Goal: Task Accomplishment & Management: Complete application form

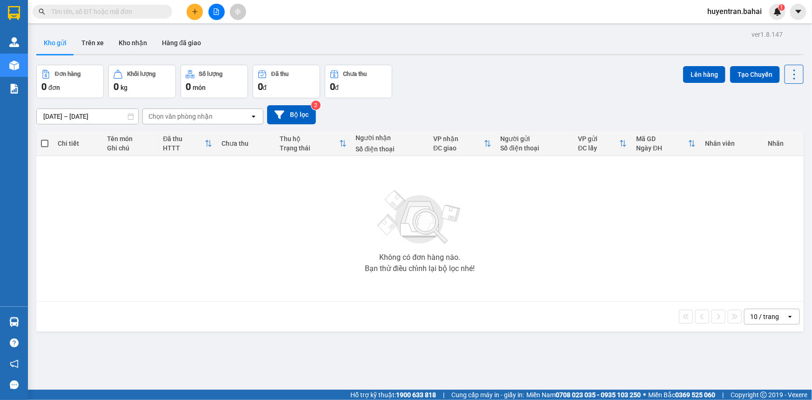
click at [189, 13] on button at bounding box center [195, 12] width 16 height 16
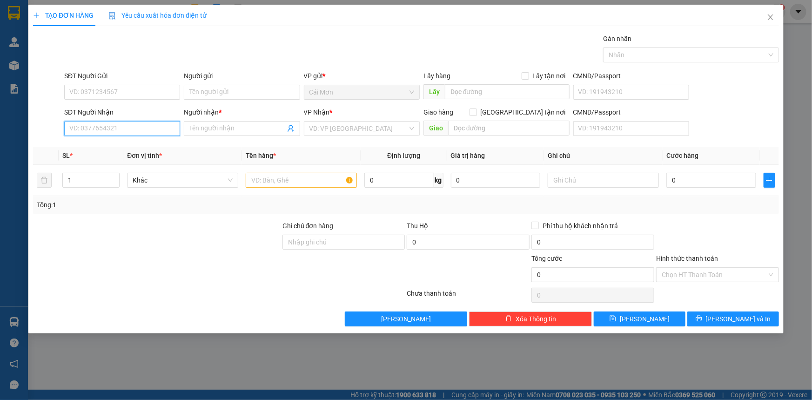
click at [122, 128] on input "SĐT Người Nhận" at bounding box center [122, 128] width 116 height 15
click at [129, 149] on div "0909674328 - Liên" at bounding box center [122, 147] width 105 height 10
type input "0909674328"
type input "Liên"
type input "0909674328"
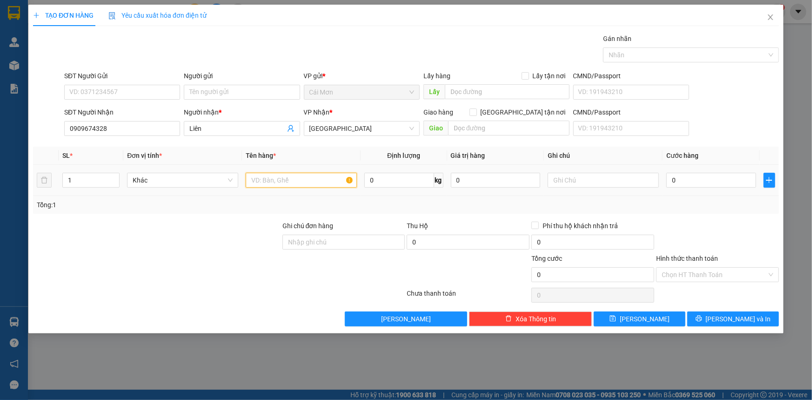
click at [322, 177] on input "text" at bounding box center [301, 180] width 111 height 15
type input "t"
type input "Thùng"
click at [686, 177] on input "0" at bounding box center [712, 180] width 90 height 15
type input "2"
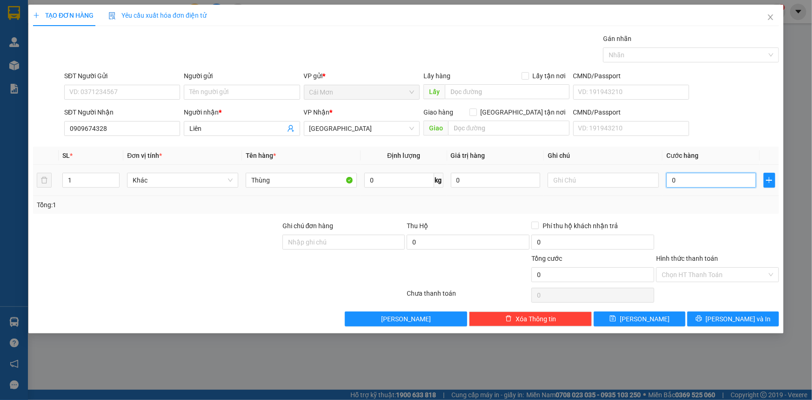
type input "2"
type input "20"
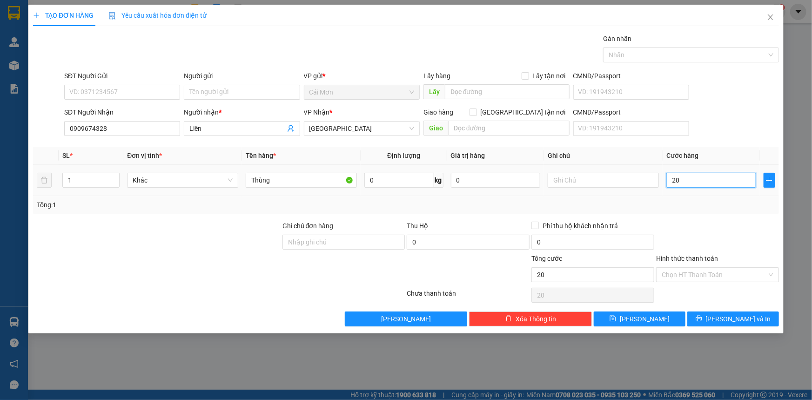
type input "200"
type input "2.000"
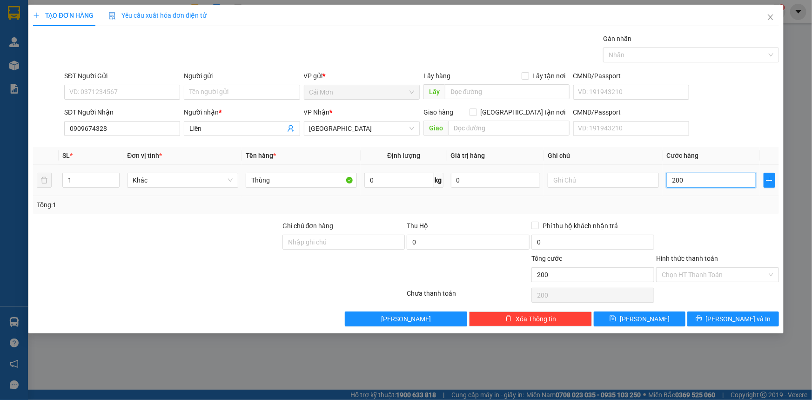
type input "2.000"
type input "20.000"
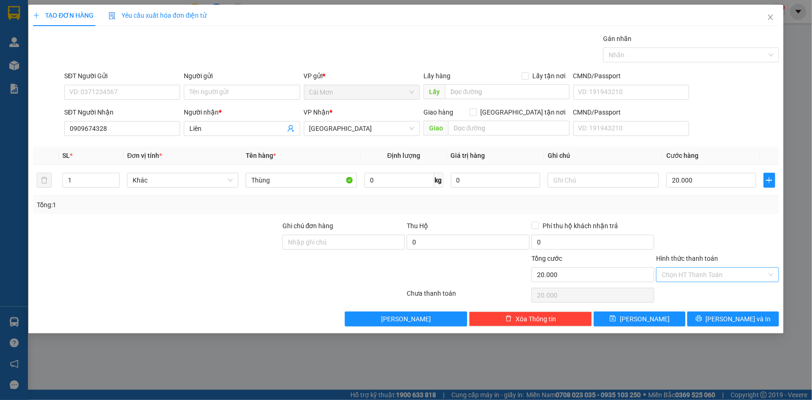
click at [690, 270] on input "Hình thức thanh toán" at bounding box center [714, 275] width 105 height 14
click at [690, 288] on div "Tại văn phòng" at bounding box center [718, 293] width 112 height 10
type input "0"
click at [736, 317] on span "Lưu và In" at bounding box center [738, 319] width 65 height 10
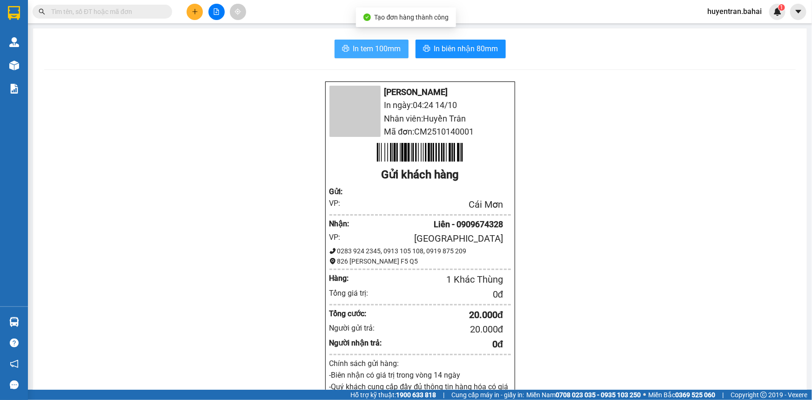
click at [399, 45] on button "In tem 100mm" at bounding box center [372, 49] width 74 height 19
click at [380, 47] on span "In tem 100mm" at bounding box center [377, 49] width 48 height 12
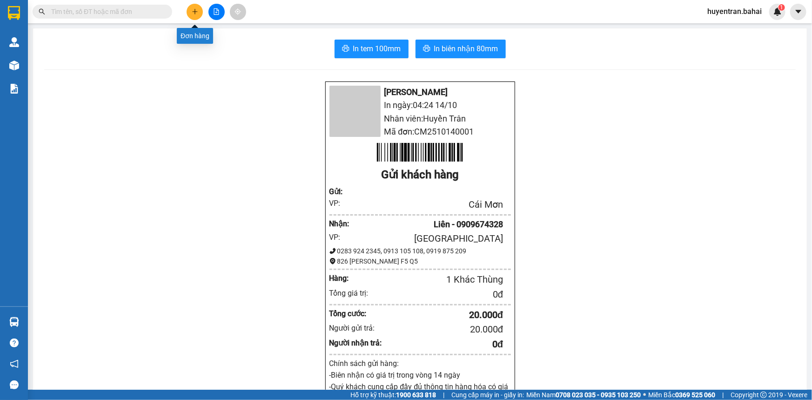
click at [196, 11] on icon "plus" at bounding box center [194, 11] width 5 height 0
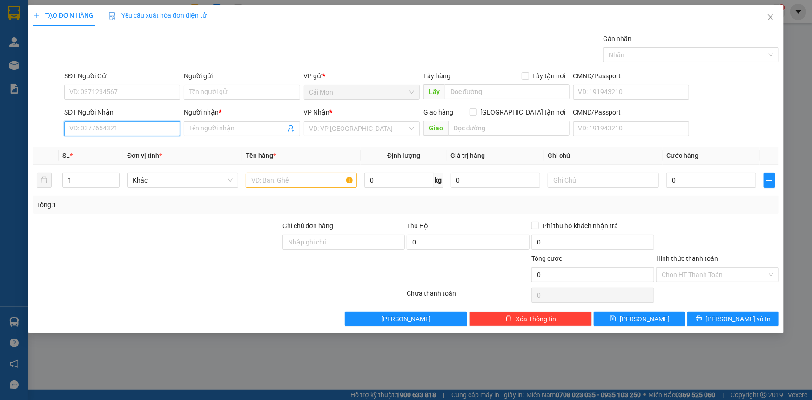
click at [119, 131] on input "SĐT Người Nhận" at bounding box center [122, 128] width 116 height 15
click at [113, 148] on div "0934573082 - hà" at bounding box center [122, 147] width 105 height 10
type input "0934573082"
type input "hà"
type input "0934573082"
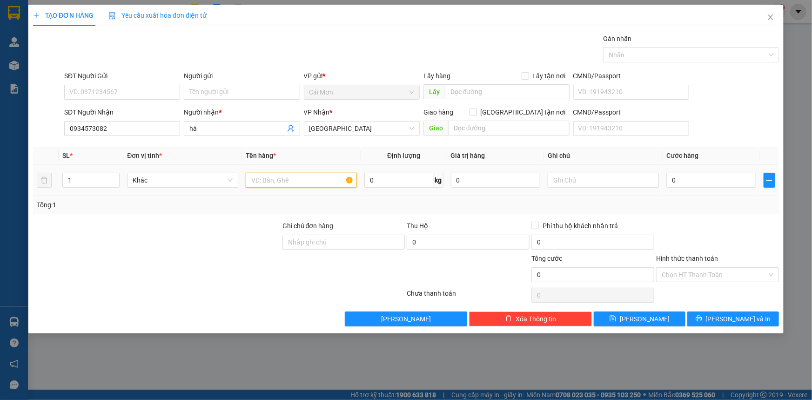
click at [285, 177] on input "text" at bounding box center [301, 180] width 111 height 15
type input "thùng"
click at [688, 180] on input "0" at bounding box center [712, 180] width 90 height 15
type input "3"
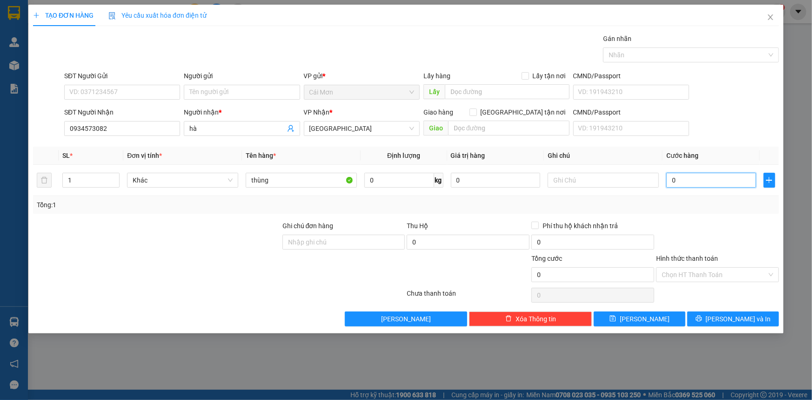
type input "3"
type input "30"
type input "300"
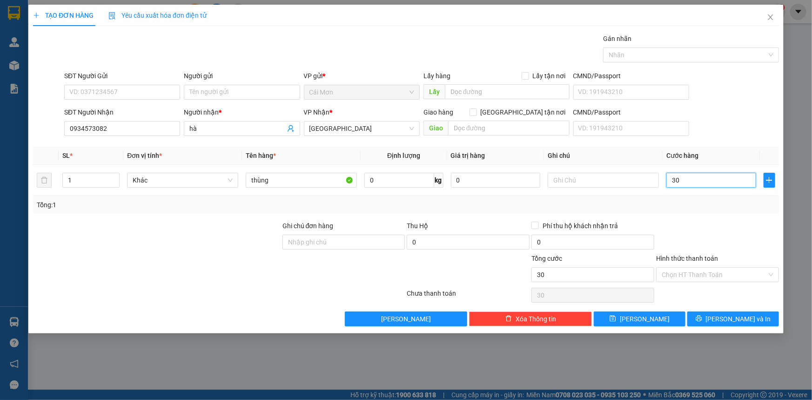
type input "300"
type input "3.000"
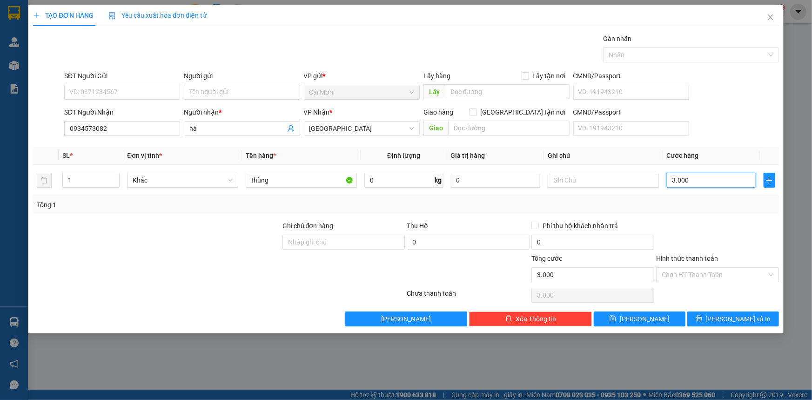
type input "30.000"
click at [646, 317] on span "Lưu" at bounding box center [645, 319] width 50 height 10
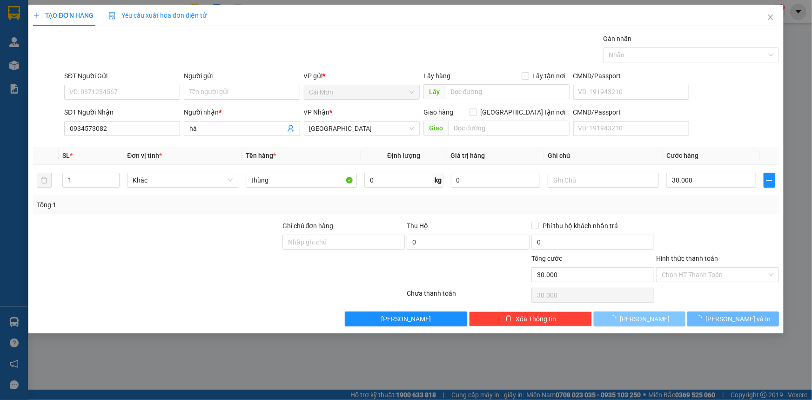
type input "0"
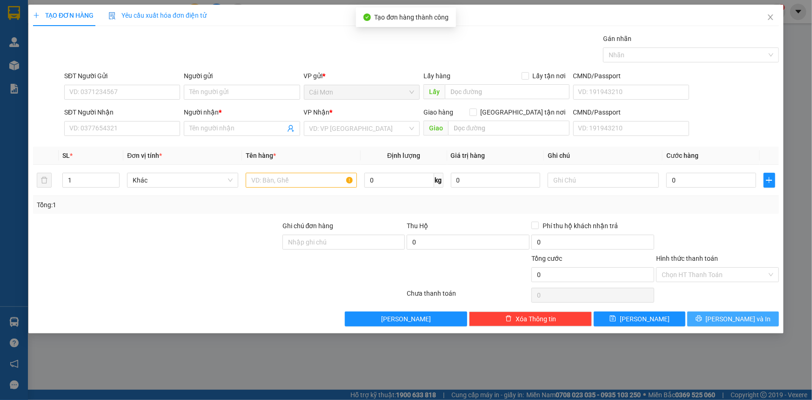
click at [734, 320] on span "Lưu và In" at bounding box center [738, 319] width 65 height 10
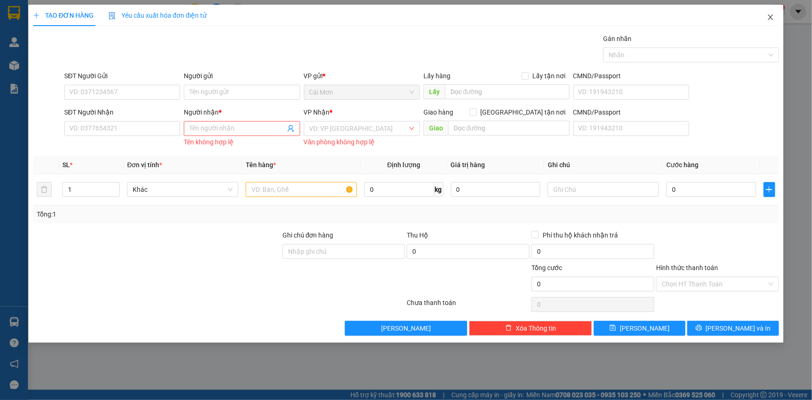
click at [777, 24] on span "Close" at bounding box center [771, 18] width 26 height 26
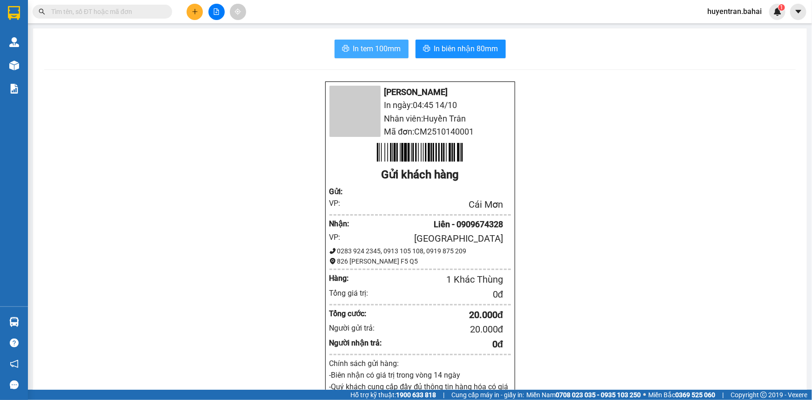
click at [382, 51] on span "In tem 100mm" at bounding box center [377, 49] width 48 height 12
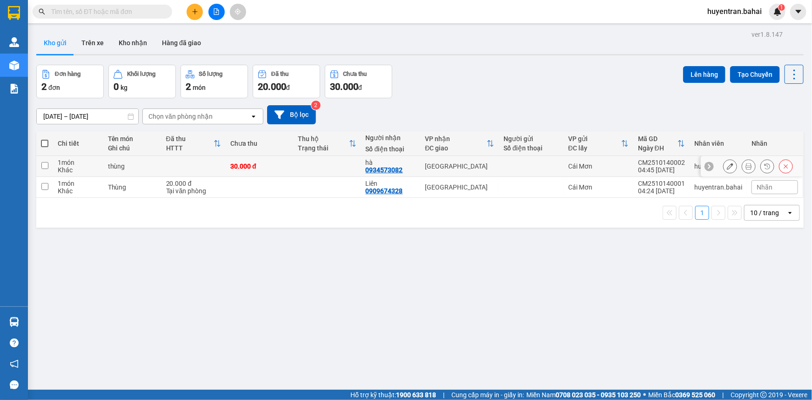
click at [727, 163] on icon at bounding box center [730, 166] width 7 height 7
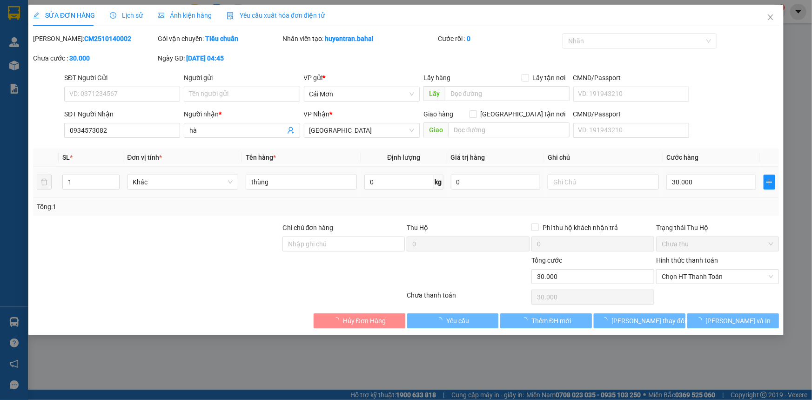
type input "0934573082"
type input "hà"
type input "0"
type input "30.000"
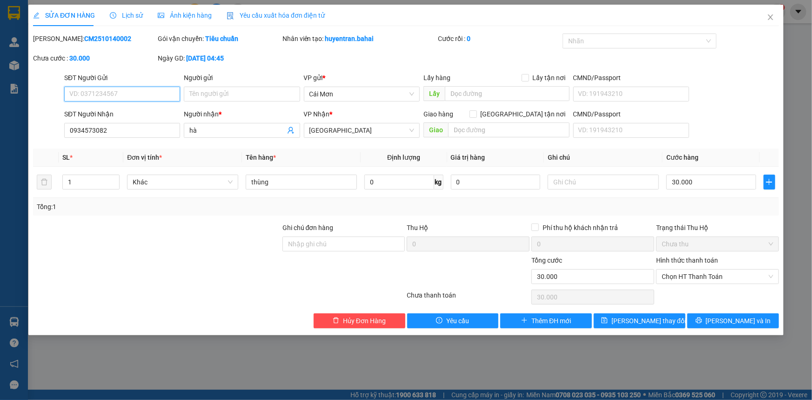
click at [711, 244] on span "Chưa thu" at bounding box center [718, 244] width 112 height 14
click at [701, 277] on span "Chọn HT Thanh Toán" at bounding box center [718, 277] width 112 height 14
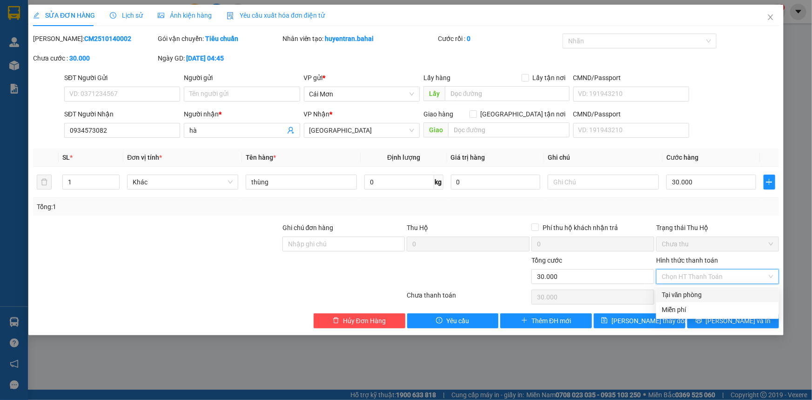
click at [695, 297] on div "Tại văn phòng" at bounding box center [718, 295] width 112 height 10
type input "0"
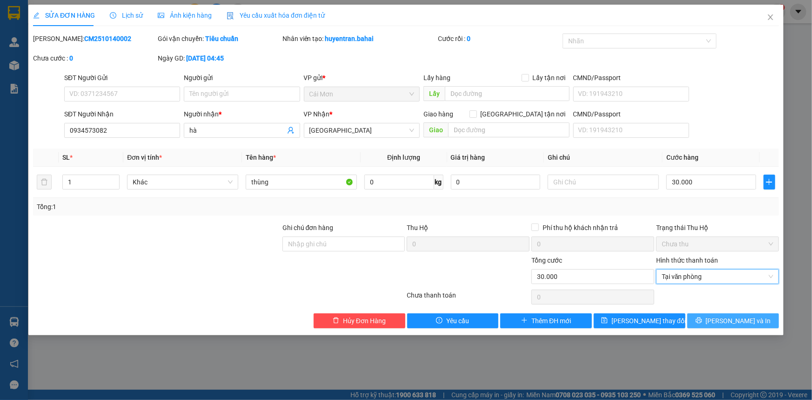
click at [748, 323] on span "Lưu và In" at bounding box center [738, 321] width 65 height 10
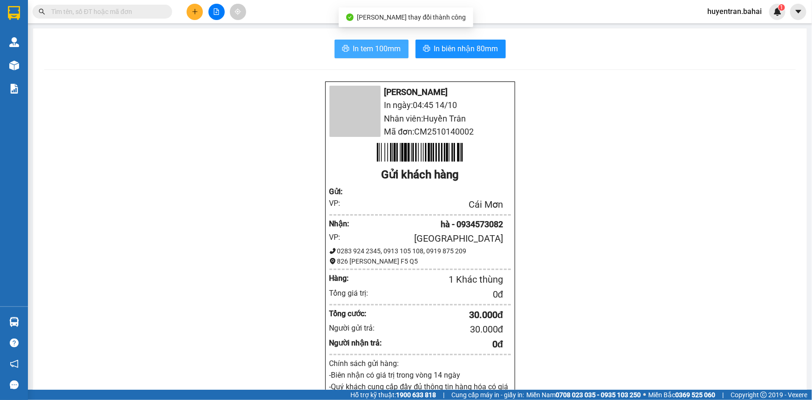
click at [371, 49] on span "In tem 100mm" at bounding box center [377, 49] width 48 height 12
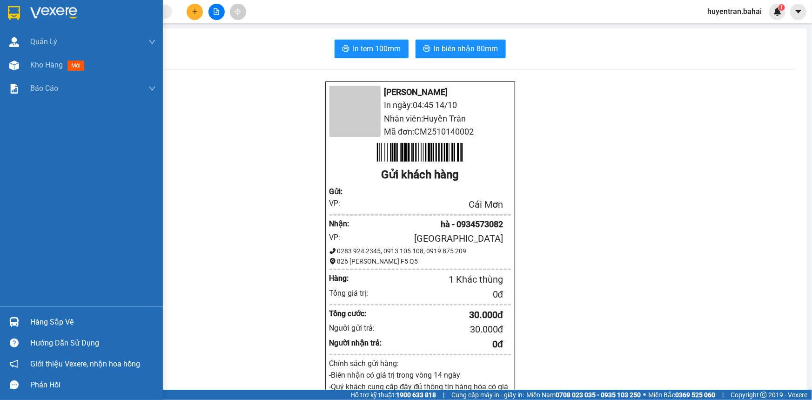
click at [43, 11] on img at bounding box center [53, 13] width 47 height 14
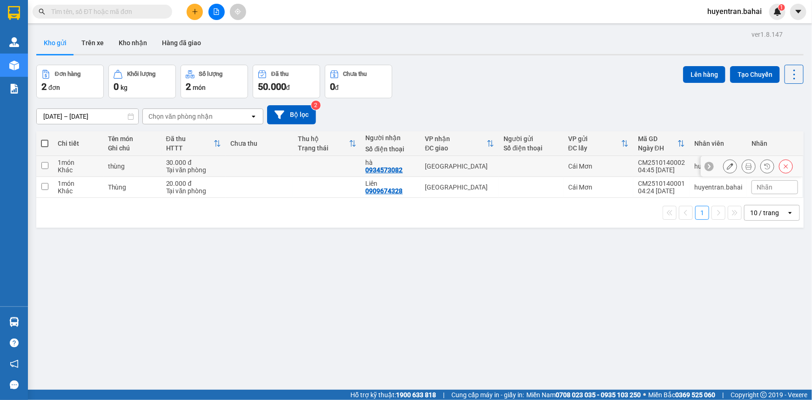
click at [335, 163] on td at bounding box center [326, 166] width 67 height 21
checkbox input "true"
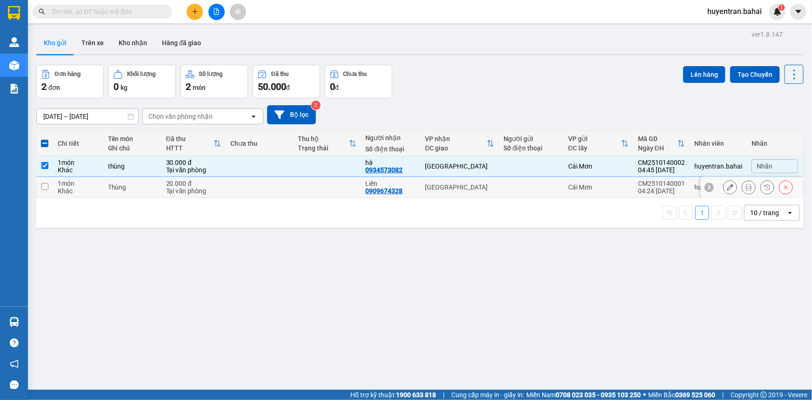
click at [317, 184] on td at bounding box center [326, 187] width 67 height 21
checkbox input "true"
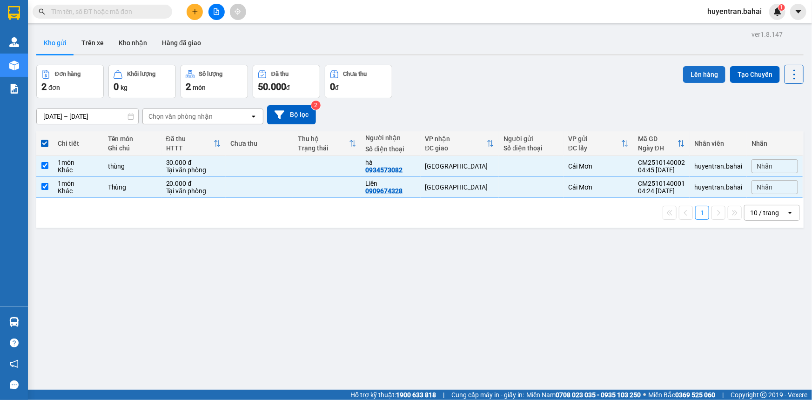
click at [692, 67] on button "Lên hàng" at bounding box center [704, 74] width 42 height 17
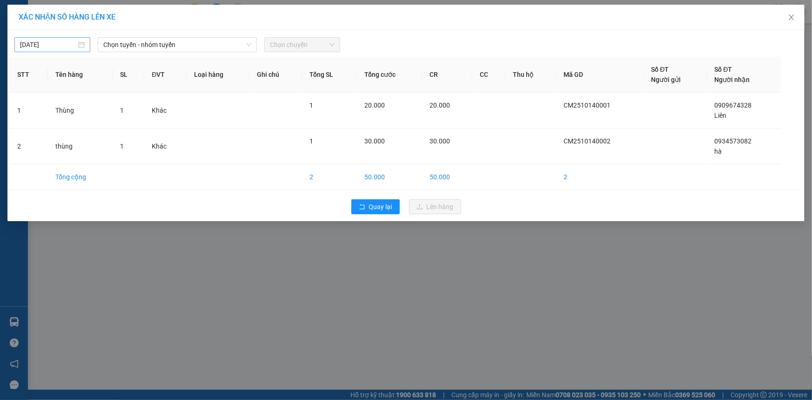
click at [62, 43] on input "14/10/2025" at bounding box center [48, 45] width 56 height 10
type input "14/10/2025"
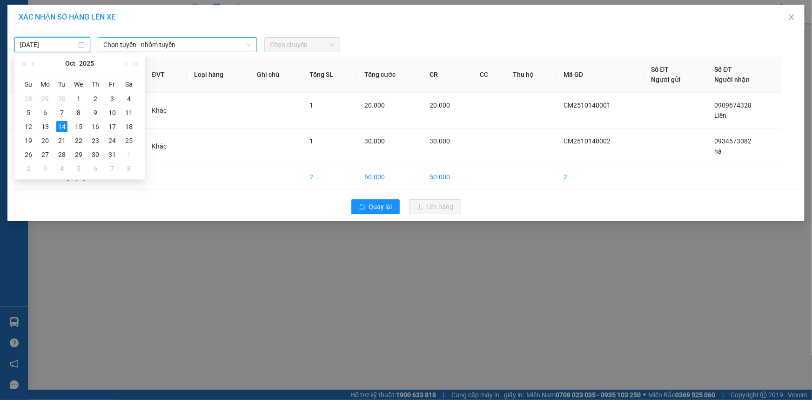
click at [126, 42] on span "Chọn tuyến - nhóm tuyến" at bounding box center [177, 45] width 148 height 14
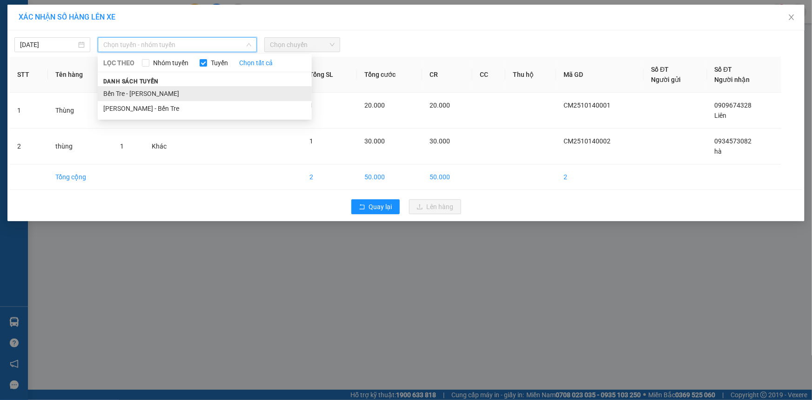
click at [158, 92] on li "Bến Tre - Hồ Chí Minh" at bounding box center [205, 93] width 214 height 15
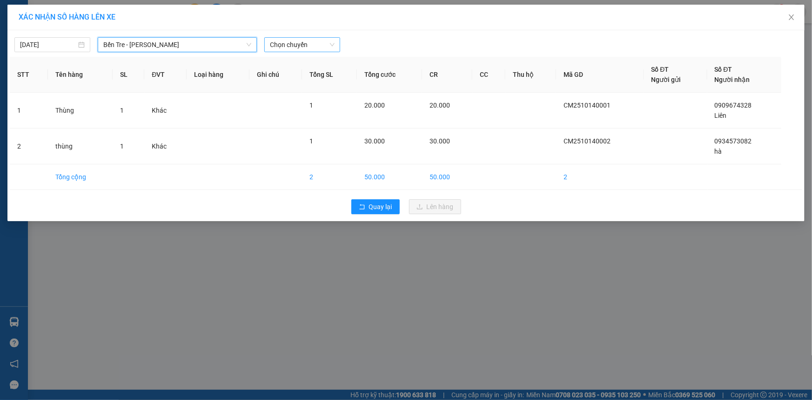
click at [293, 45] on span "Chọn chuyến" at bounding box center [302, 45] width 65 height 14
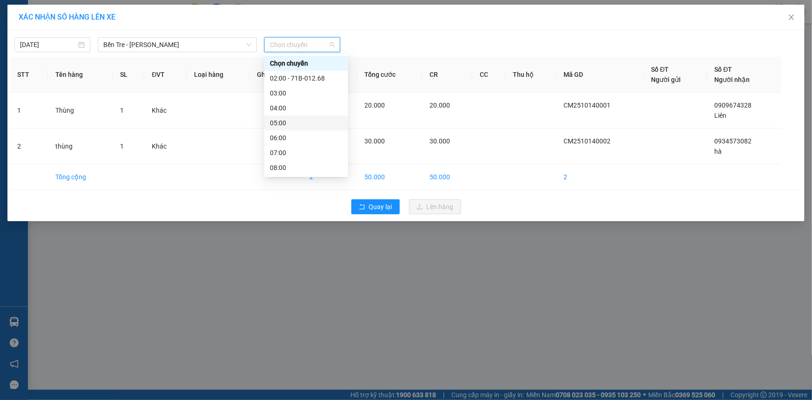
click at [291, 121] on div "05:00" at bounding box center [306, 123] width 73 height 10
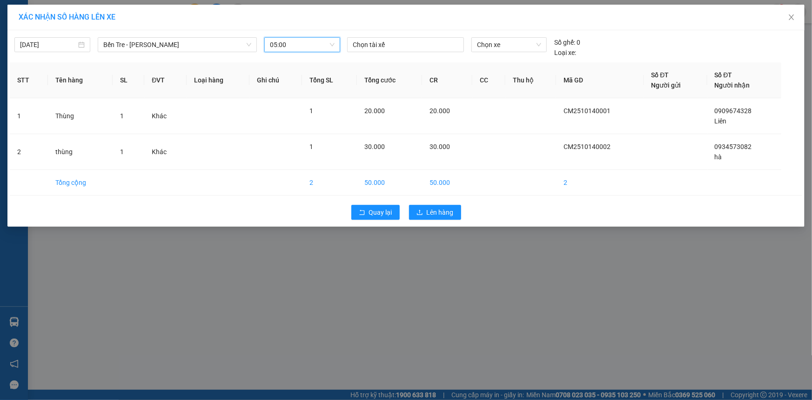
click at [390, 53] on div "Chọn tài xế" at bounding box center [406, 47] width 124 height 20
click at [365, 43] on div at bounding box center [406, 44] width 112 height 11
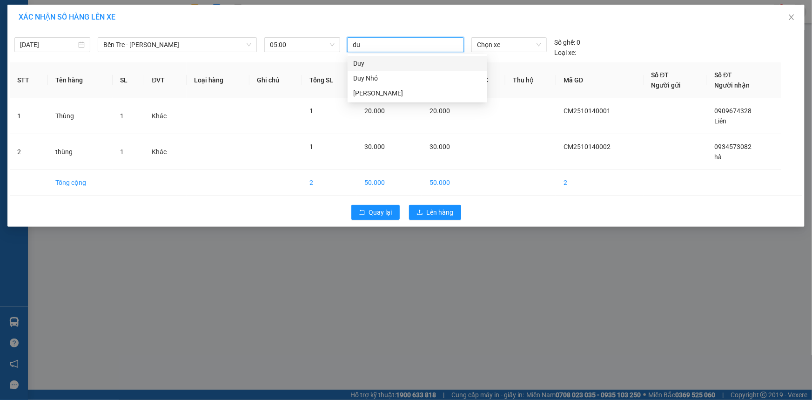
type input "duy"
click at [369, 76] on div "Duy Nhỏ" at bounding box center [417, 78] width 128 height 10
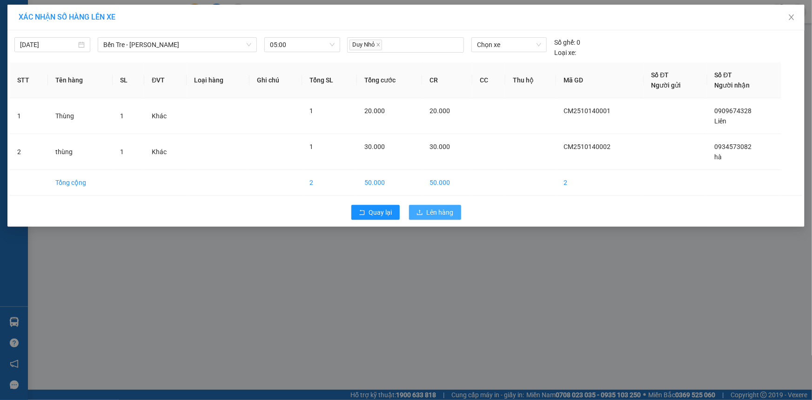
click at [425, 211] on button "Lên hàng" at bounding box center [435, 212] width 52 height 15
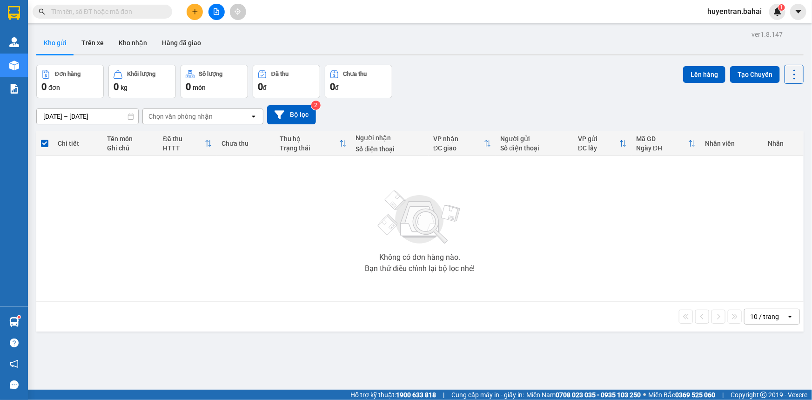
click at [190, 13] on button at bounding box center [195, 12] width 16 height 16
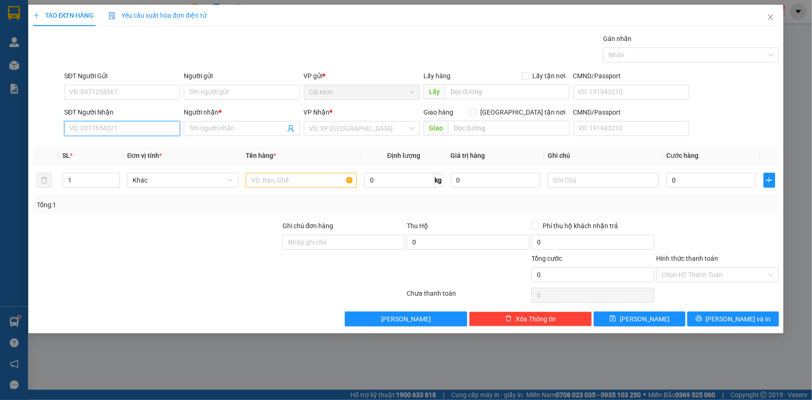
click at [130, 129] on input "SĐT Người Nhận" at bounding box center [122, 128] width 116 height 15
click at [123, 148] on div "0372500450 - Bình" at bounding box center [122, 147] width 105 height 10
type input "0372500450"
type input "Bình"
type input "0372500450"
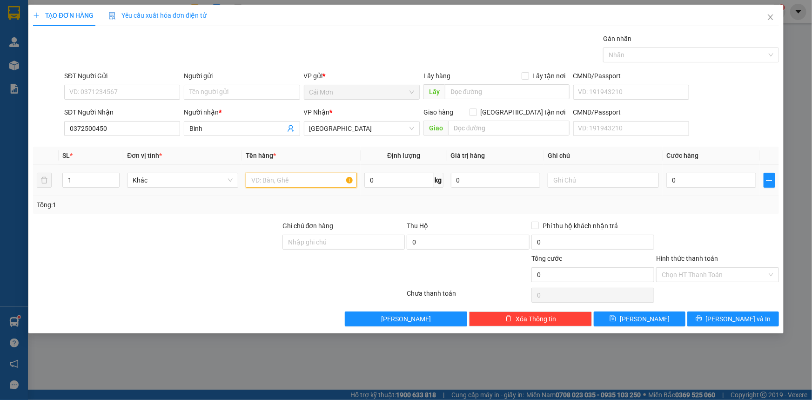
drag, startPoint x: 305, startPoint y: 178, endPoint x: 311, endPoint y: 176, distance: 5.9
click at [307, 179] on input "text" at bounding box center [301, 180] width 111 height 15
type input "d"
type input "D"
drag, startPoint x: 715, startPoint y: 0, endPoint x: 301, endPoint y: 181, distance: 452.0
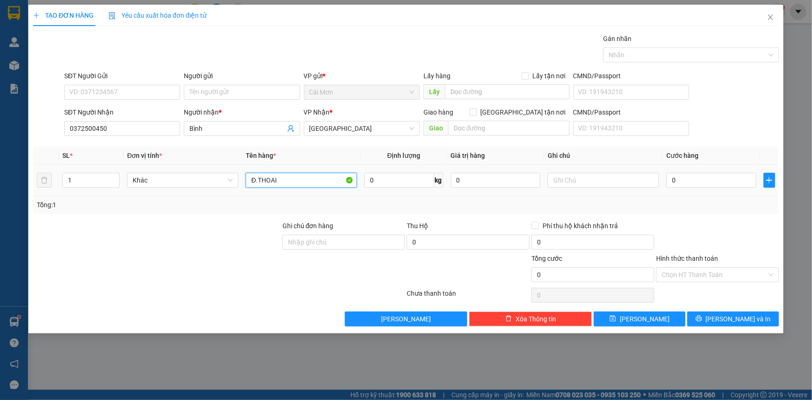
click at [301, 181] on input "Đ.THOAI" at bounding box center [301, 180] width 111 height 15
click at [295, 181] on input "Đ.THOAI" at bounding box center [301, 180] width 111 height 15
type input "Đ.THOAI"
click at [722, 182] on input "0" at bounding box center [712, 180] width 90 height 15
click at [511, 182] on input "0" at bounding box center [496, 180] width 90 height 15
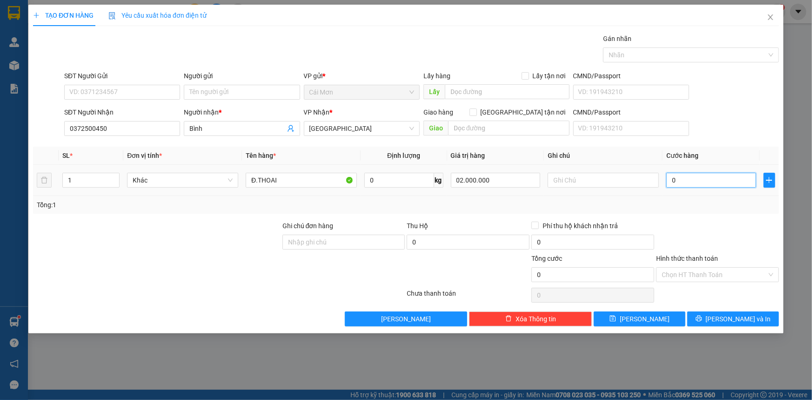
type input "2.000.000"
click at [721, 179] on input "0" at bounding box center [712, 180] width 90 height 15
click at [695, 276] on input "Hình thức thanh toán" at bounding box center [714, 275] width 105 height 14
click at [690, 185] on input "0" at bounding box center [712, 180] width 90 height 15
type input "5"
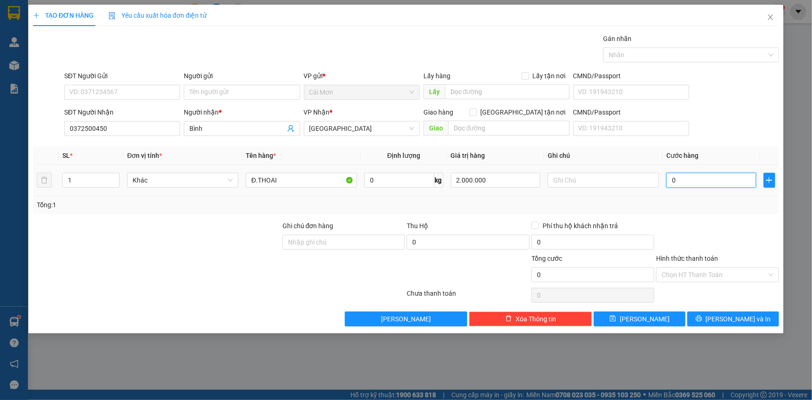
type input "5"
type input "50"
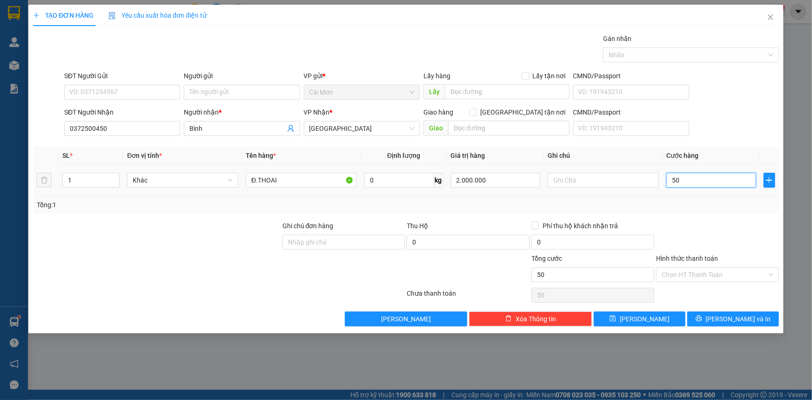
type input "500"
type input "5.000"
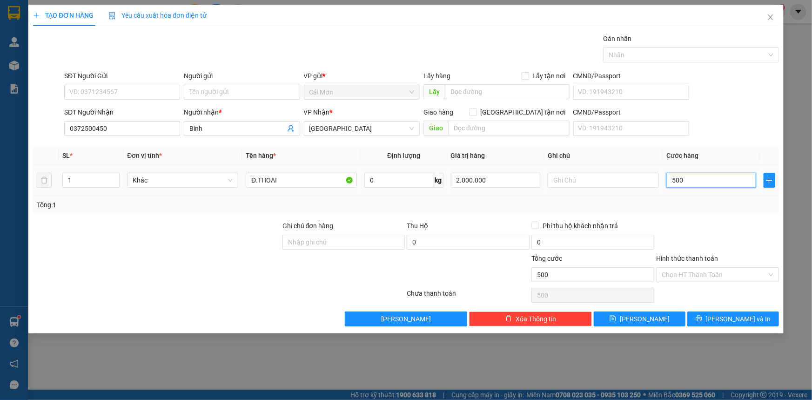
type input "5.000"
type input "50.000"
type input "500.000"
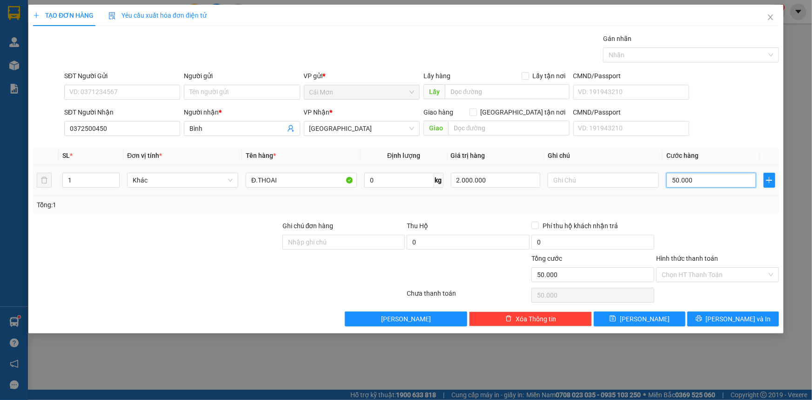
type input "500.000"
type input "50.000"
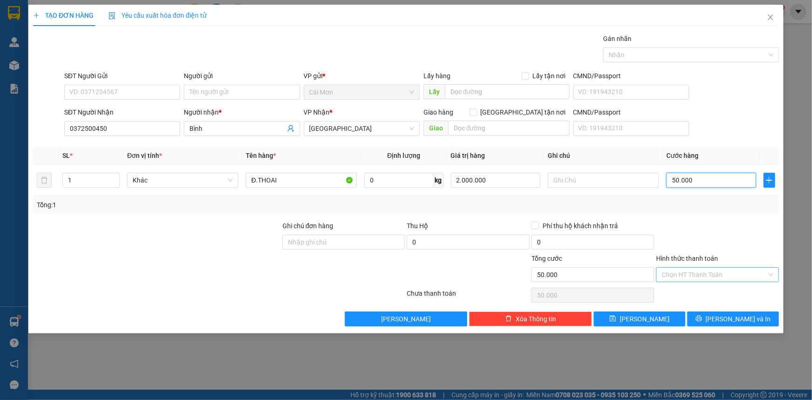
type input "50.000"
click at [708, 271] on input "Hình thức thanh toán" at bounding box center [714, 275] width 105 height 14
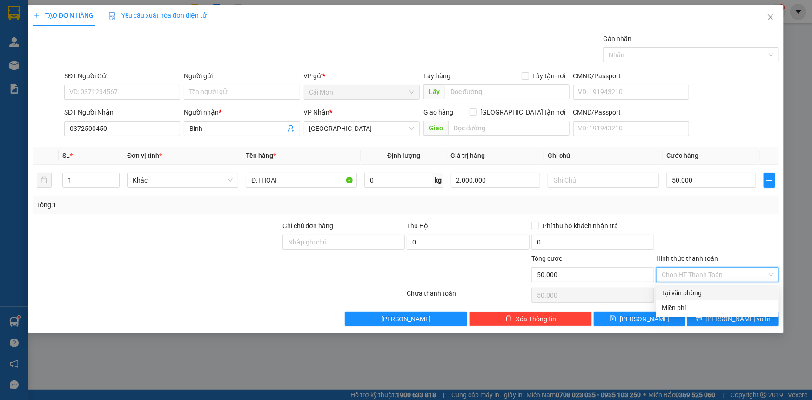
click at [710, 290] on div "Tại văn phòng" at bounding box center [718, 293] width 112 height 10
type input "0"
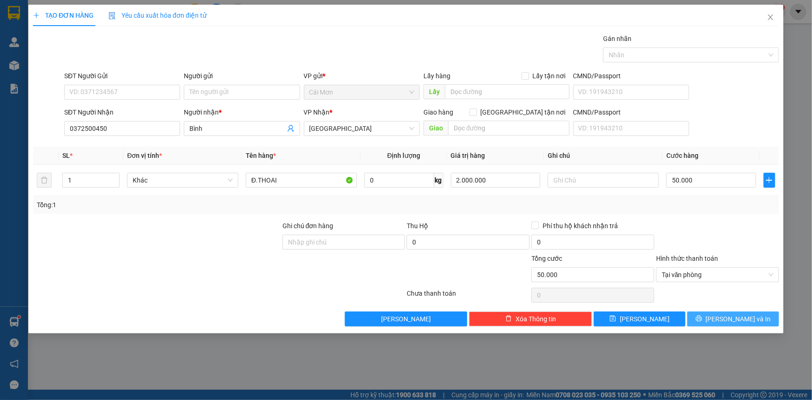
click at [756, 317] on button "Lưu và In" at bounding box center [734, 318] width 92 height 15
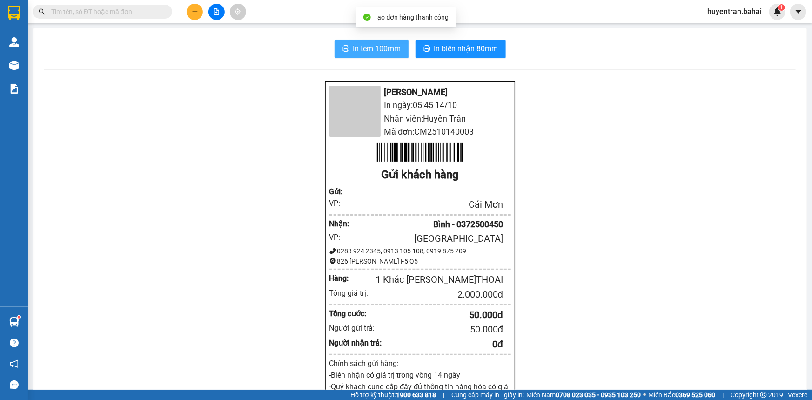
click at [374, 44] on span "In tem 100mm" at bounding box center [377, 49] width 48 height 12
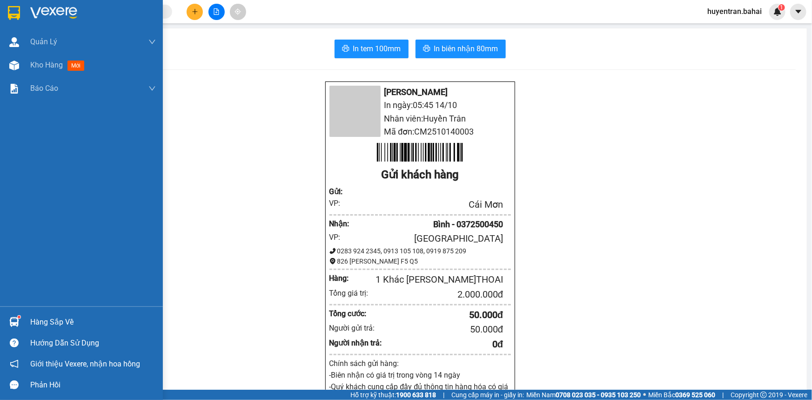
click at [9, 12] on img at bounding box center [14, 13] width 12 height 14
